Goal: Navigation & Orientation: Find specific page/section

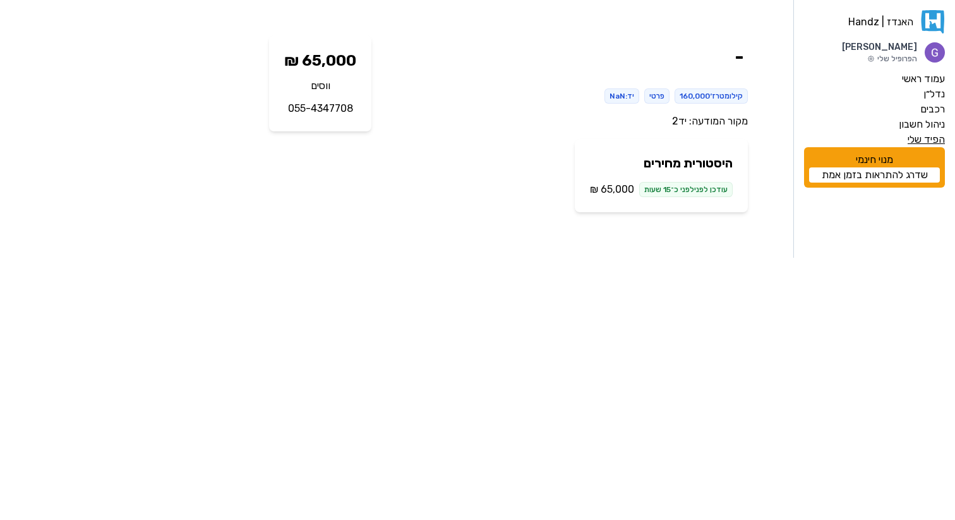
click at [934, 136] on label "הפיד שלי" at bounding box center [926, 139] width 37 height 15
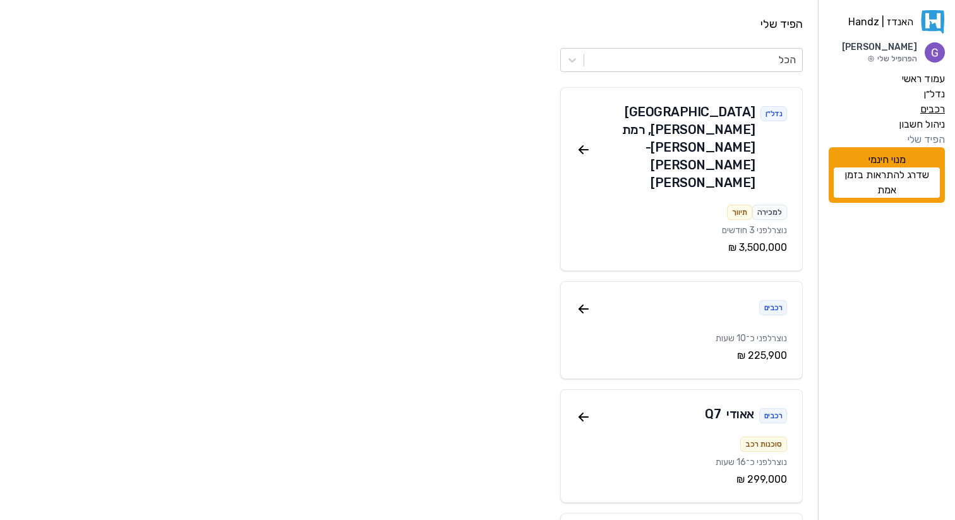
click at [927, 107] on label "רכבים" at bounding box center [932, 109] width 25 height 15
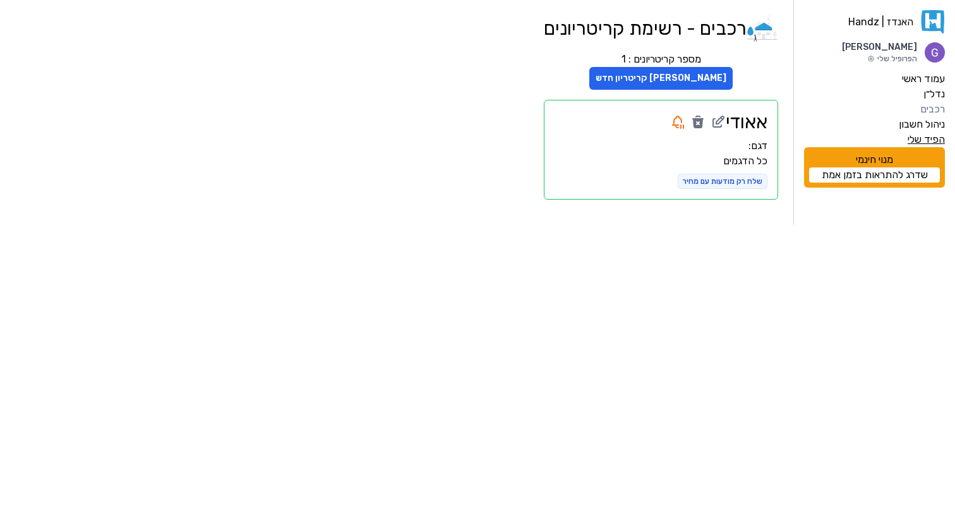
click at [936, 138] on label "הפיד שלי" at bounding box center [926, 139] width 37 height 15
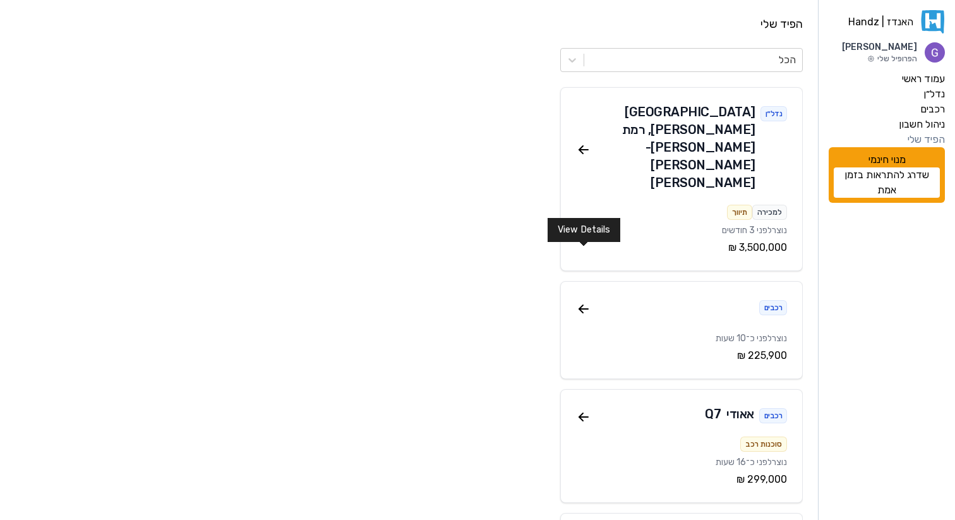
click at [584, 309] on icon at bounding box center [583, 309] width 9 height 0
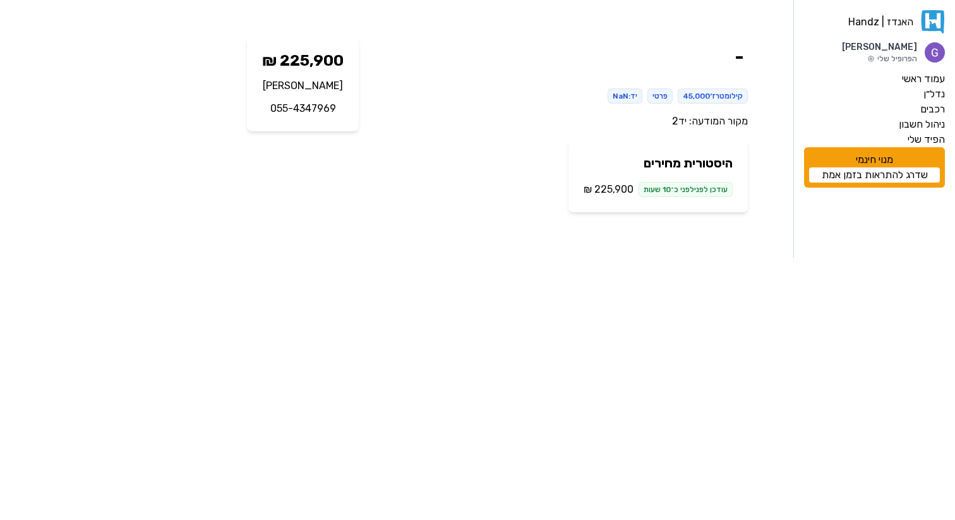
click at [678, 121] on link "יד2" at bounding box center [679, 121] width 15 height 12
